Goal: Task Accomplishment & Management: Complete application form

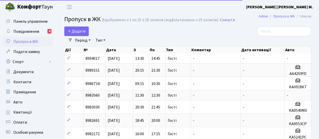
select select "25"
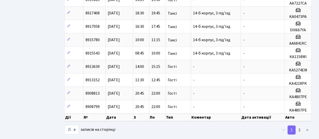
scroll to position [263, 0]
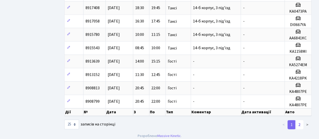
click at [300, 120] on link "2" at bounding box center [300, 124] width 8 height 9
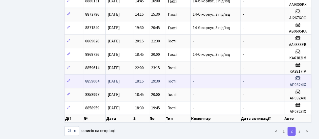
scroll to position [270, 0]
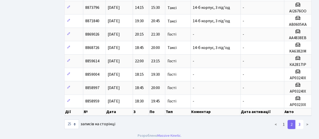
click at [301, 121] on link "3" at bounding box center [300, 124] width 8 height 9
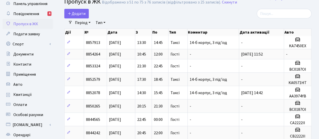
scroll to position [0, 0]
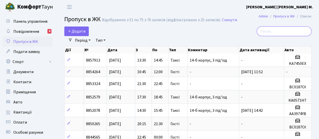
click at [276, 31] on input "search" at bounding box center [284, 32] width 55 height 10
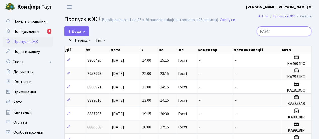
type input "КА7471"
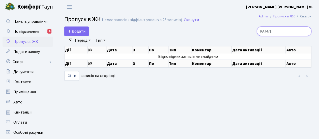
click at [306, 32] on input "КА7471" at bounding box center [284, 32] width 55 height 10
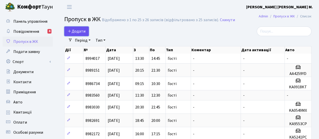
click at [73, 31] on span "Додати" at bounding box center [77, 32] width 18 height 6
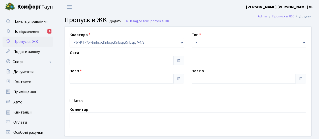
type input "[DATE]"
type input "10:30"
type input "11:30"
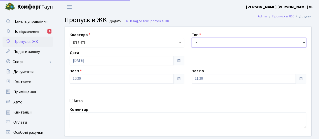
click at [201, 40] on select "- Доставка Таксі Гості Сервіс" at bounding box center [249, 43] width 115 height 10
select select "1"
click at [192, 38] on select "- Доставка Таксі Гості Сервіс" at bounding box center [249, 43] width 115 height 10
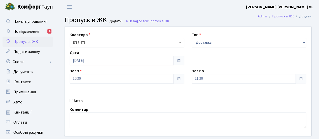
click at [72, 100] on input "Авто" at bounding box center [71, 100] width 3 height 3
checkbox input "true"
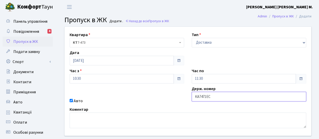
click at [209, 97] on input "КА7471ЕС" at bounding box center [249, 97] width 115 height 10
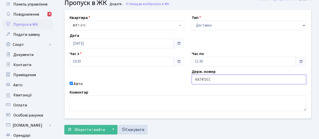
scroll to position [25, 0]
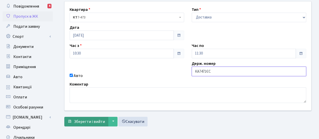
type input "КА7471ЄС"
click at [92, 123] on span "Зберегти і вийти" at bounding box center [89, 122] width 31 height 6
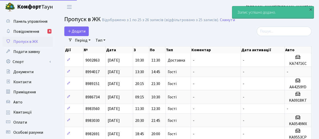
select select "25"
